Goal: Use online tool/utility

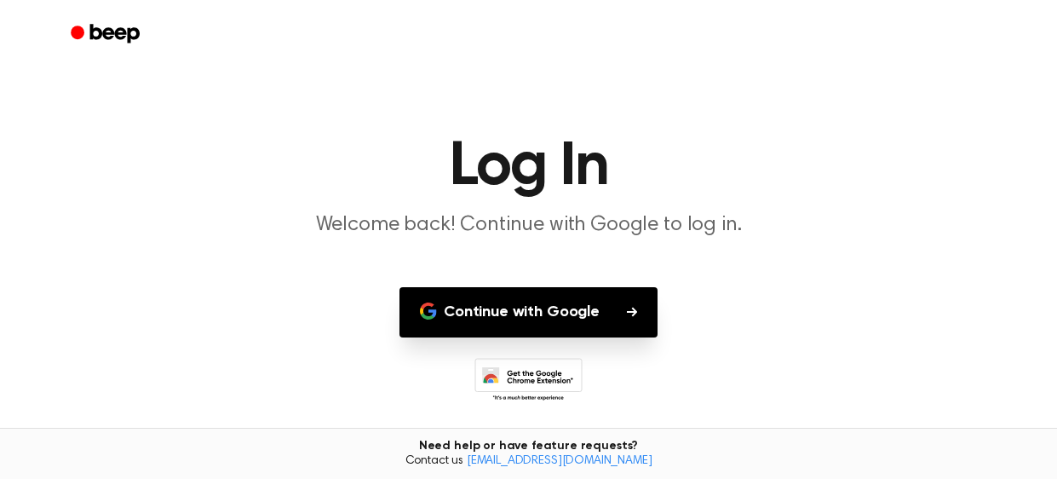
click at [604, 311] on button "Continue with Google" at bounding box center [529, 312] width 258 height 50
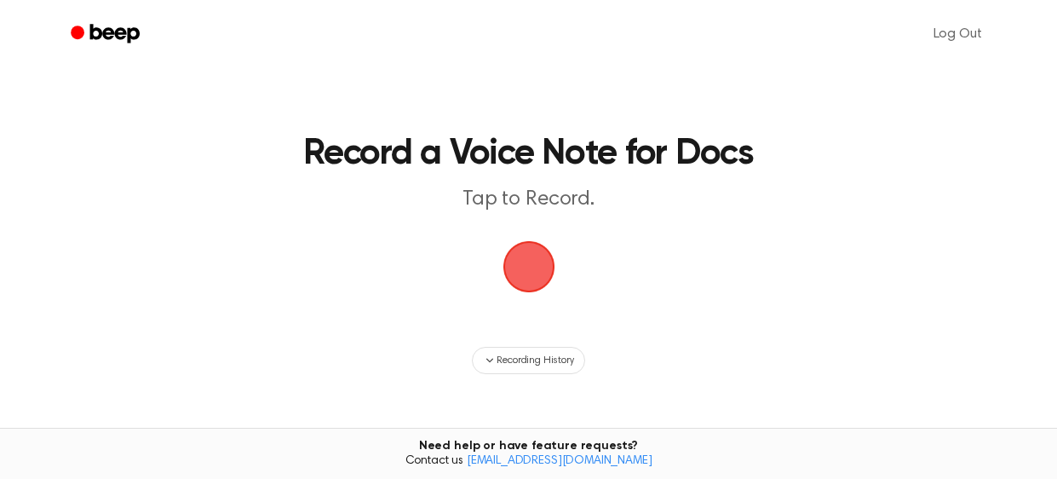
click at [524, 256] on span "button" at bounding box center [529, 267] width 48 height 48
click at [974, 30] on link "Log Out" at bounding box center [958, 34] width 83 height 41
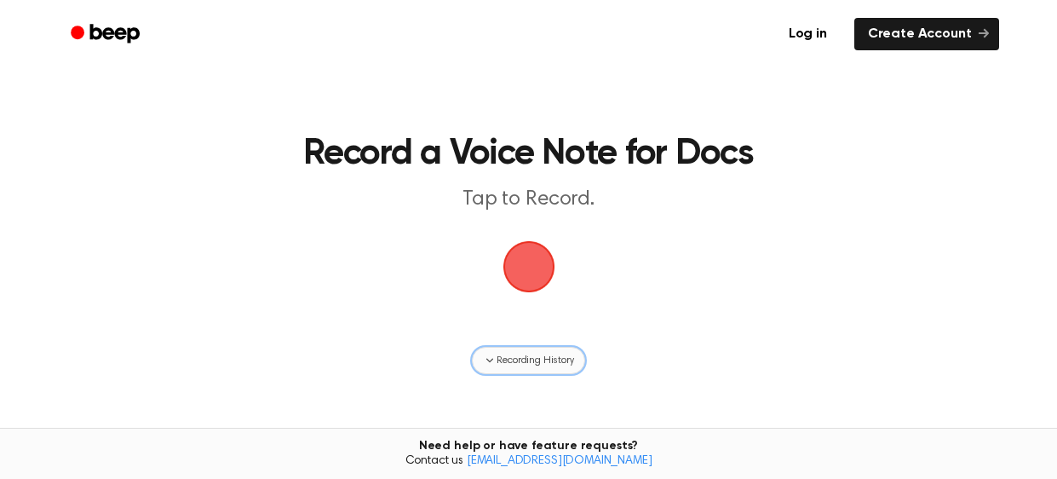
click at [483, 365] on icon "button" at bounding box center [490, 361] width 14 height 14
click at [519, 266] on span "button" at bounding box center [529, 267] width 48 height 48
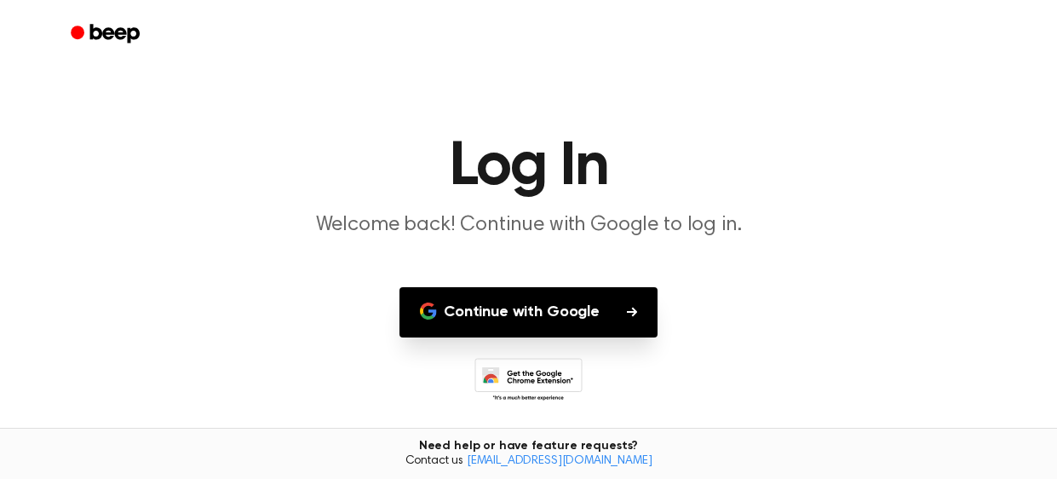
click at [483, 315] on button "Continue with Google" at bounding box center [529, 312] width 258 height 50
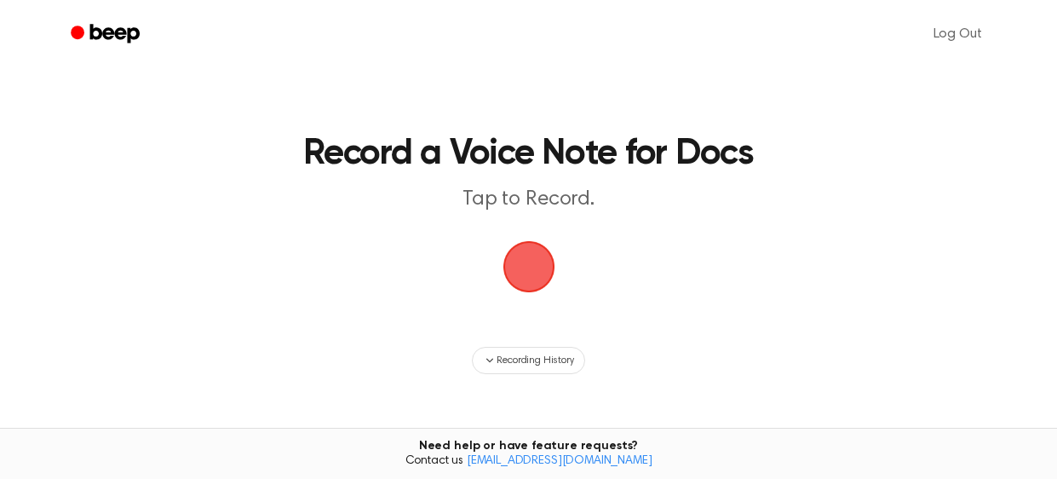
click at [505, 249] on span "button" at bounding box center [529, 267] width 48 height 48
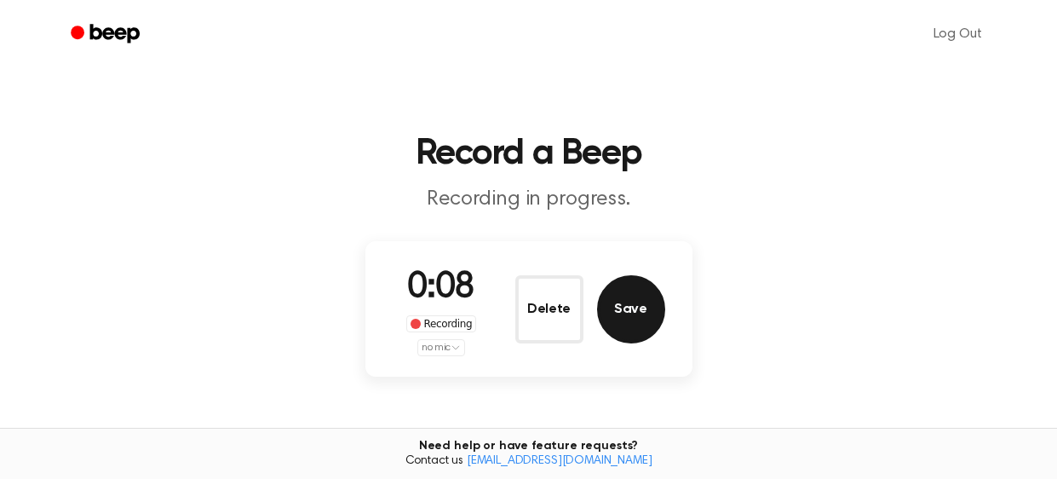
click at [624, 296] on button "Save" at bounding box center [631, 309] width 68 height 68
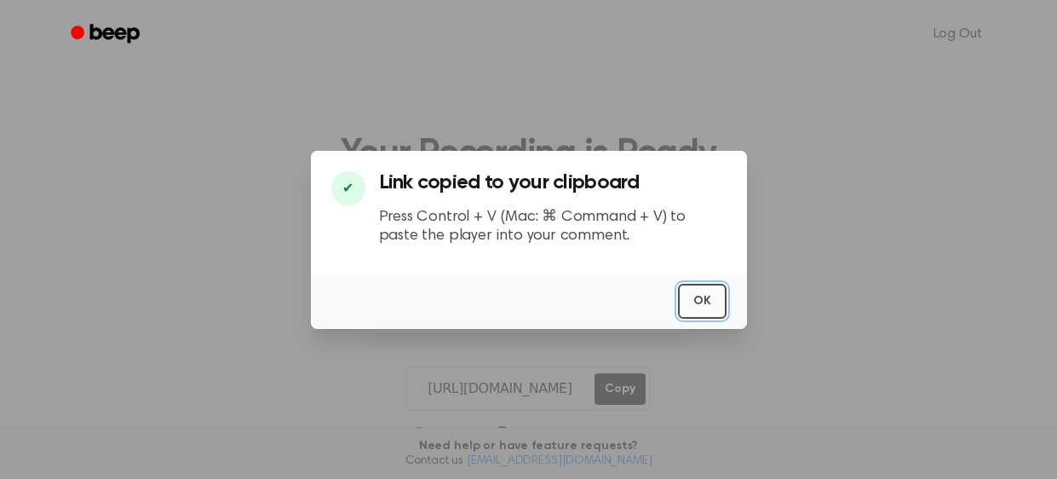
click at [705, 294] on button "OK" at bounding box center [702, 301] width 49 height 35
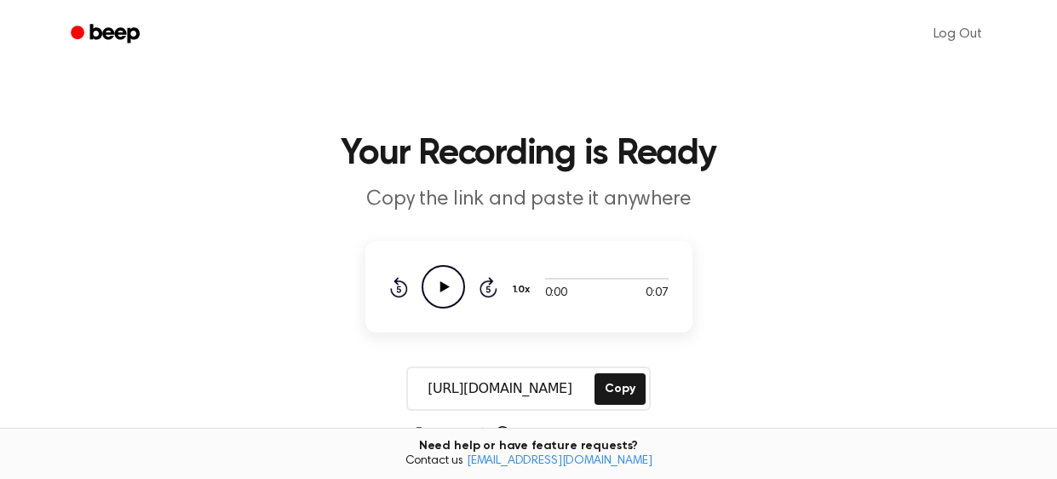
click at [433, 290] on icon "Play Audio" at bounding box center [443, 286] width 43 height 43
click at [557, 273] on div at bounding box center [607, 278] width 124 height 14
click at [564, 278] on div at bounding box center [607, 279] width 124 height 2
click at [479, 285] on icon "Skip 5 seconds" at bounding box center [488, 287] width 19 height 22
